Goal: Information Seeking & Learning: Learn about a topic

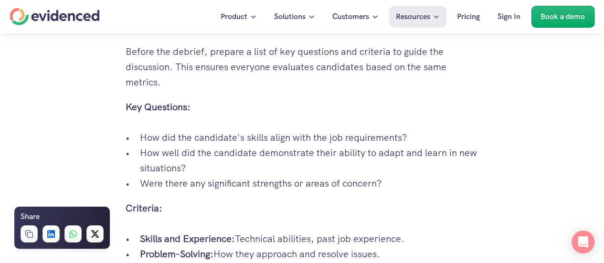
scroll to position [1320, 0]
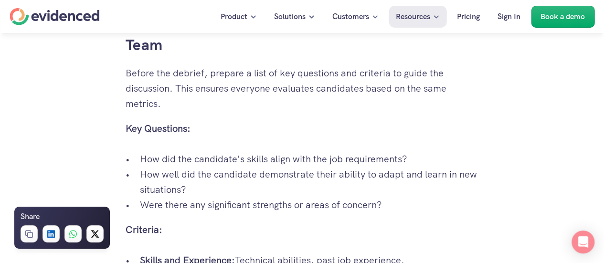
click at [249, 121] on p "Key Questions:" at bounding box center [302, 128] width 353 height 15
click at [192, 121] on p "Key Questions:" at bounding box center [302, 128] width 353 height 15
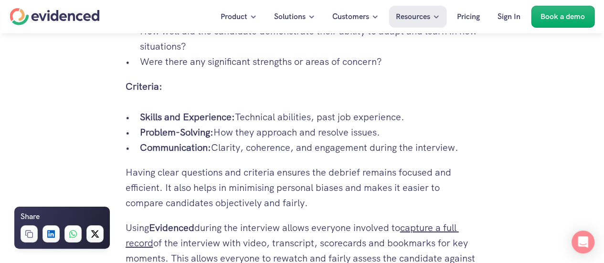
drag, startPoint x: 127, startPoint y: 104, endPoint x: 469, endPoint y: 127, distance: 342.6
copy div "Key Questions: How did the candidate's skills align with the job requirements? …"
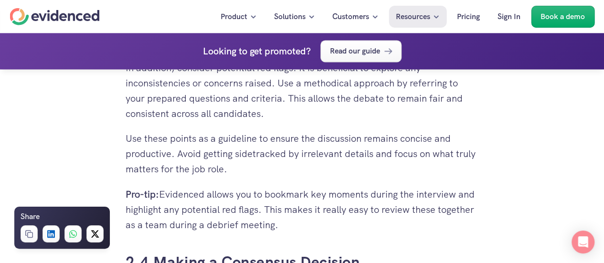
scroll to position [2513, 0]
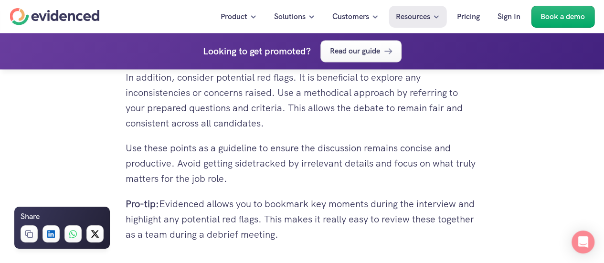
click at [224, 140] on p "Use these points as a guideline to ensure the discussion remains concise and pr…" at bounding box center [302, 163] width 353 height 46
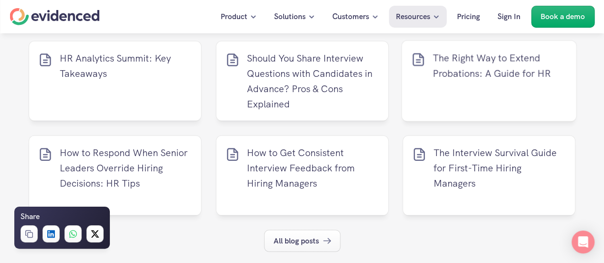
scroll to position [4279, 0]
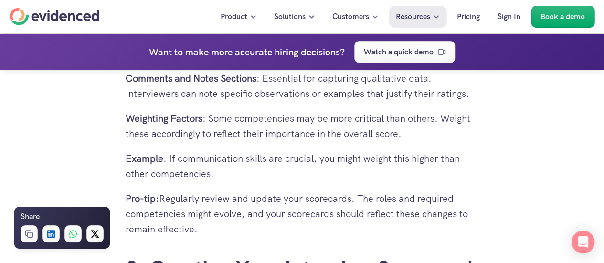
scroll to position [1460, 0]
